Goal: Task Accomplishment & Management: Manage account settings

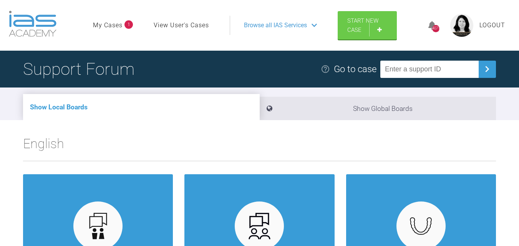
click at [108, 27] on link "My Cases" at bounding box center [108, 25] width 30 height 10
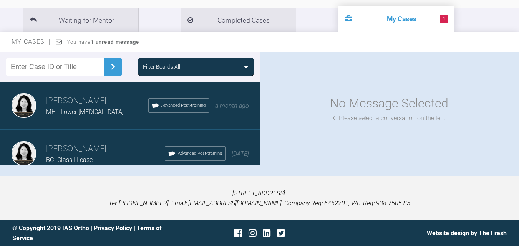
click at [88, 108] on div "MH - Lower [MEDICAL_DATA]" at bounding box center [97, 112] width 102 height 10
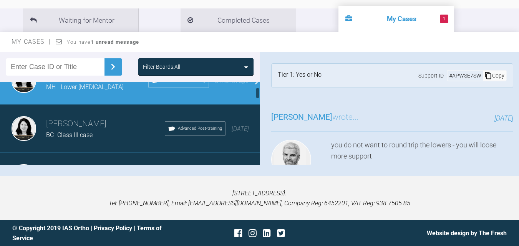
scroll to position [38, 0]
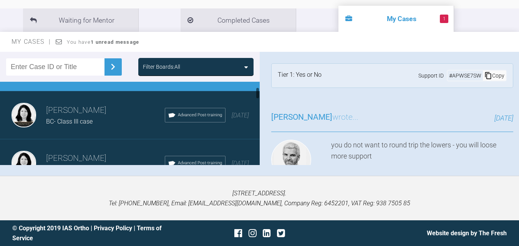
click at [78, 112] on h3 "[PERSON_NAME]" at bounding box center [105, 110] width 119 height 13
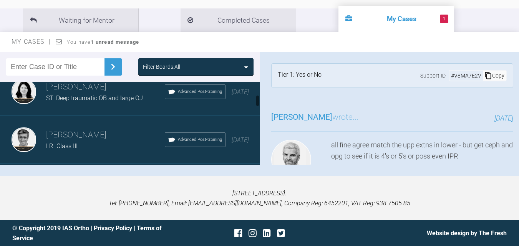
scroll to position [115, 0]
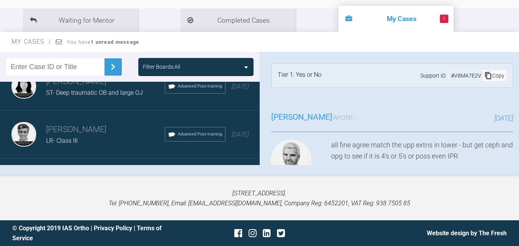
click at [83, 130] on h3 "[PERSON_NAME]" at bounding box center [105, 129] width 119 height 13
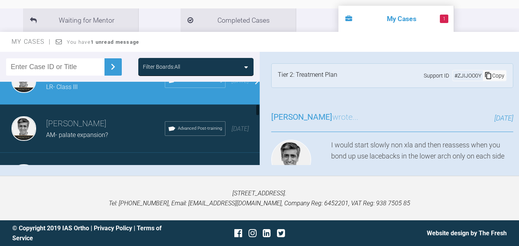
scroll to position [192, 0]
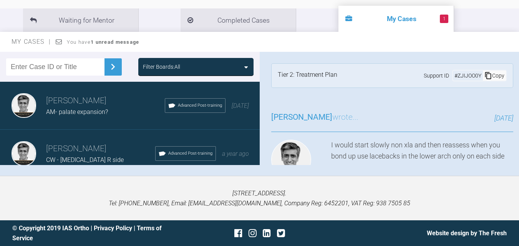
click at [87, 108] on div "AM- palate expansion?" at bounding box center [105, 112] width 119 height 10
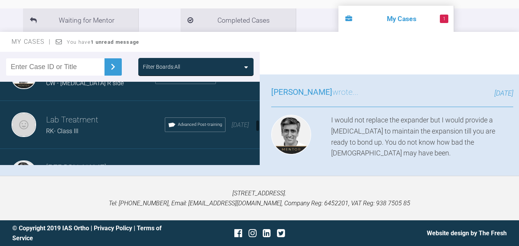
scroll to position [231, 0]
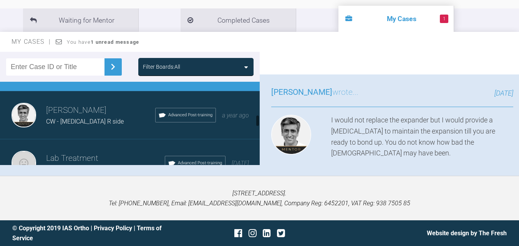
click at [107, 123] on div "CW - [MEDICAL_DATA] R side" at bounding box center [100, 122] width 109 height 10
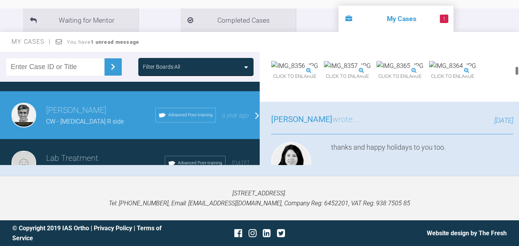
scroll to position [730, 0]
